Goal: Go to known website: Access a specific website the user already knows

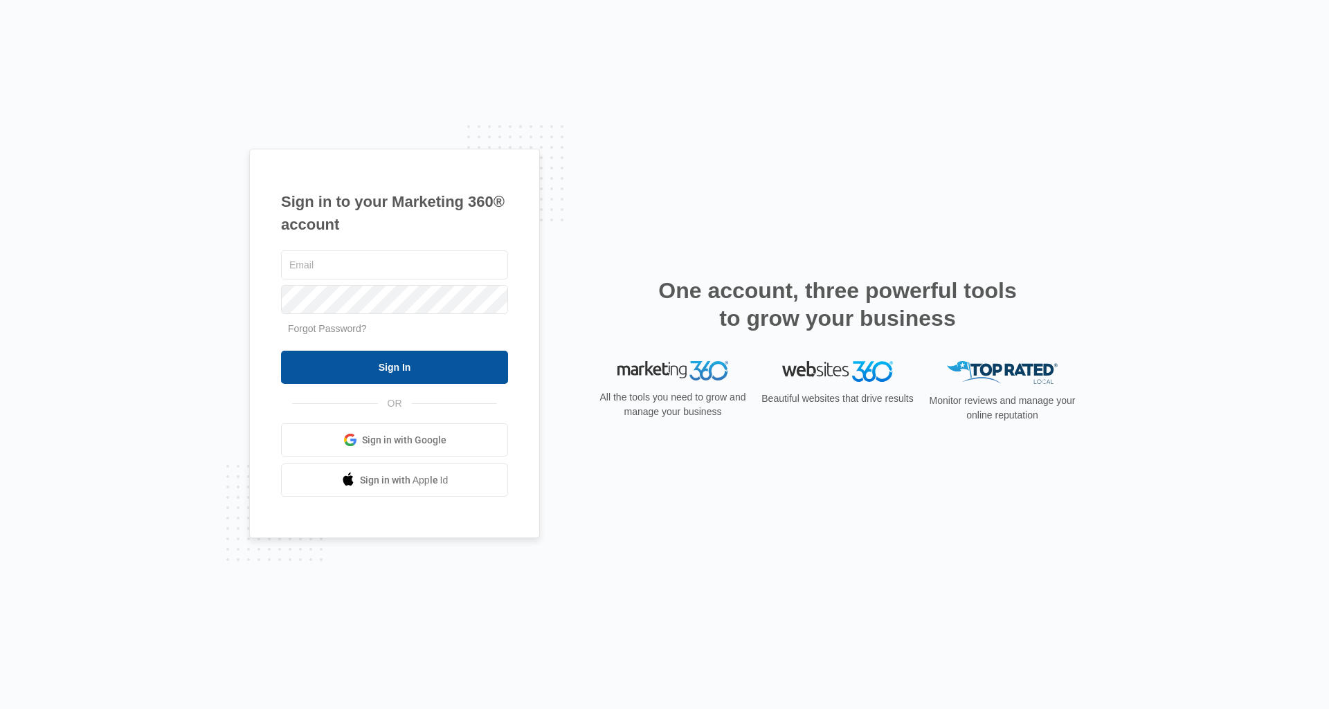
type input "[PERSON_NAME][DOMAIN_NAME][EMAIL_ADDRESS][DOMAIN_NAME]"
click at [463, 363] on input "Sign In" at bounding box center [394, 367] width 227 height 33
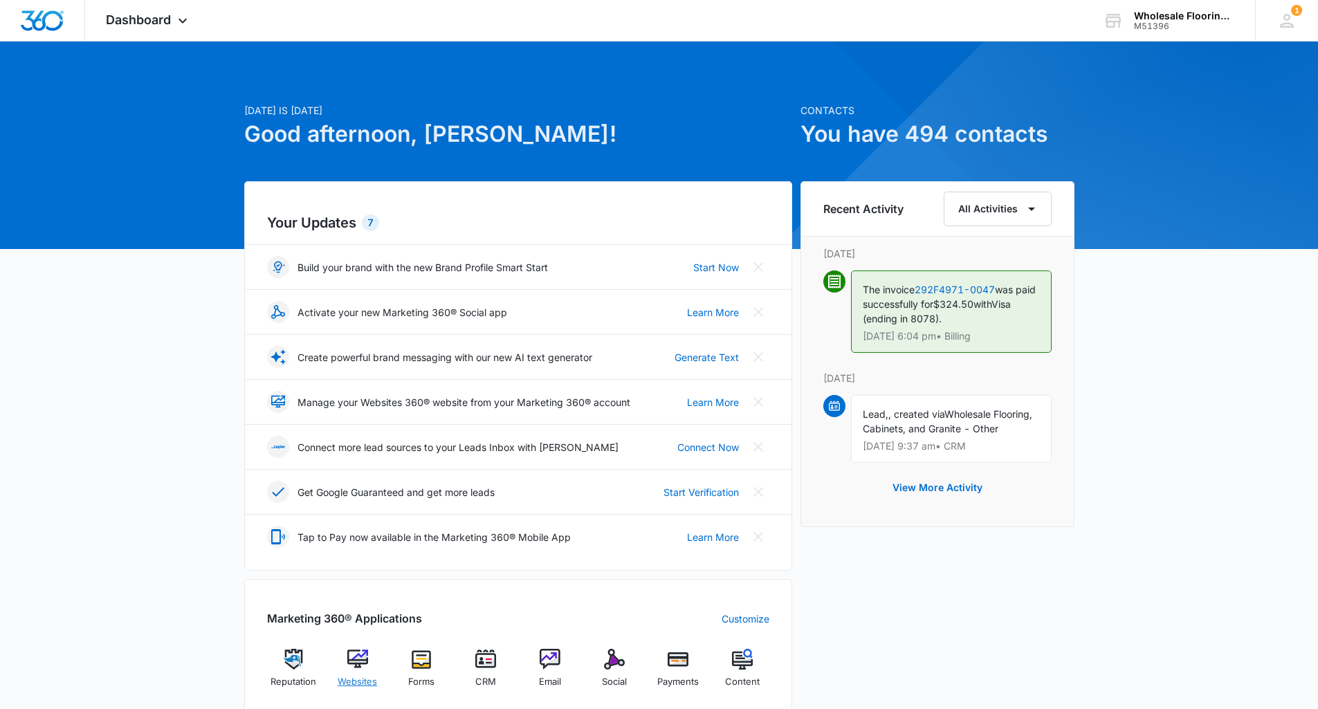
click at [365, 664] on img at bounding box center [357, 659] width 21 height 21
